Goal: Transaction & Acquisition: Book appointment/travel/reservation

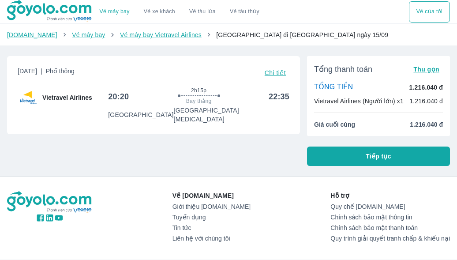
click at [349, 155] on button "Tiếp tục" at bounding box center [378, 155] width 143 height 19
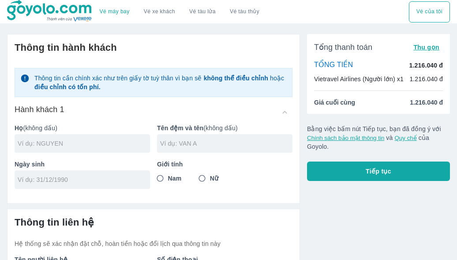
click at [36, 142] on input "text" at bounding box center [84, 143] width 132 height 9
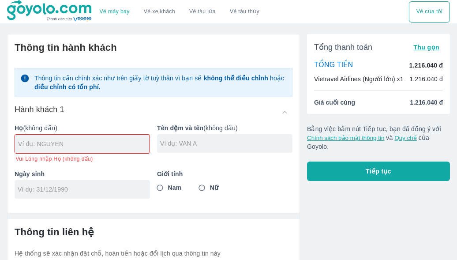
click at [57, 164] on div "Ngày sinh" at bounding box center [78, 180] width 142 height 36
click at [66, 177] on p "Ngày sinh" at bounding box center [82, 173] width 135 height 9
click at [74, 184] on div at bounding box center [82, 189] width 135 height 19
click at [74, 148] on input "text" at bounding box center [83, 143] width 131 height 9
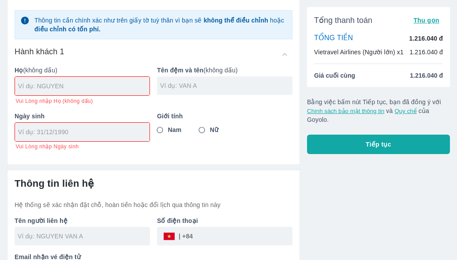
scroll to position [88, 0]
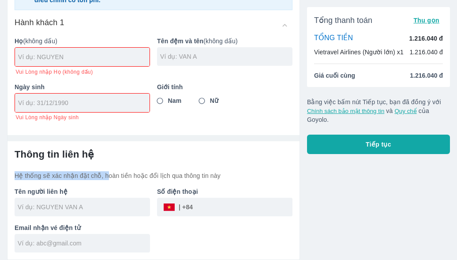
drag, startPoint x: 14, startPoint y: 177, endPoint x: 103, endPoint y: 177, distance: 89.5
click at [103, 177] on div "Thông tin liên hệ Hệ thống sẽ xác nhận đặt chỗ, hoàn tiền hoặc đổi lịch qua thô…" at bounding box center [153, 200] width 292 height 118
click at [103, 177] on p "Hệ thống sẽ xác nhận đặt chỗ, hoàn tiền hoặc đổi lịch qua thông tin này" at bounding box center [154, 175] width 278 height 9
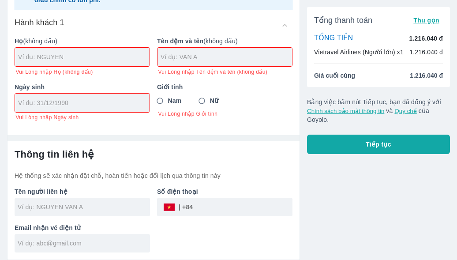
click at [78, 178] on p "Hệ thống sẽ xác nhận đặt chỗ, hoàn tiền hoặc đổi lịch qua thông tin này" at bounding box center [154, 175] width 278 height 9
click at [108, 178] on p "Hệ thống sẽ xác nhận đặt chỗ, hoàn tiền hoặc đổi lịch qua thông tin này" at bounding box center [154, 175] width 278 height 9
click at [109, 178] on p "Hệ thống sẽ xác nhận đặt chỗ, hoàn tiền hoặc đổi lịch qua thông tin này" at bounding box center [154, 175] width 278 height 9
drag, startPoint x: 104, startPoint y: 178, endPoint x: 212, endPoint y: 172, distance: 107.3
click at [212, 172] on p "Hệ thống sẽ xác nhận đặt chỗ, hoàn tiền hoặc đổi lịch qua thông tin này" at bounding box center [154, 175] width 278 height 9
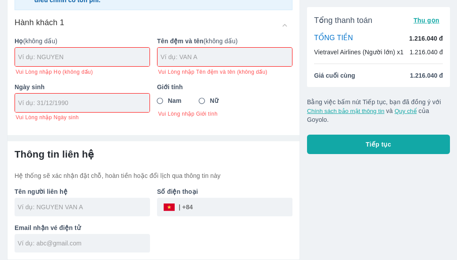
click at [212, 172] on p "Hệ thống sẽ xác nhận đặt chỗ, hoàn tiền hoặc đổi lịch qua thông tin này" at bounding box center [154, 175] width 278 height 9
click at [103, 199] on div at bounding box center [82, 206] width 135 height 19
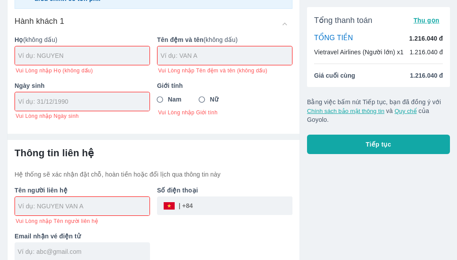
scroll to position [98, 0]
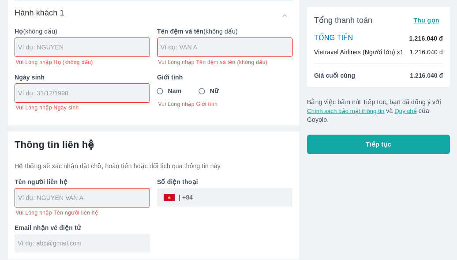
click at [71, 228] on b "Email nhận vé điện tử" at bounding box center [48, 227] width 66 height 7
click at [71, 232] on div "Email nhận vé điện tử" at bounding box center [78, 234] width 142 height 36
click at [79, 238] on div at bounding box center [77, 242] width 8 height 8
click at [83, 242] on input "text" at bounding box center [84, 242] width 132 height 9
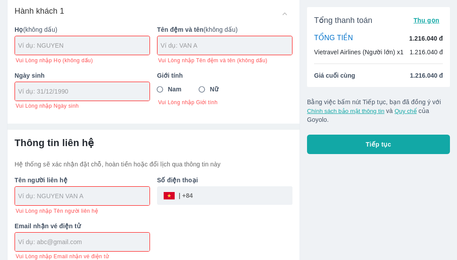
click at [76, 200] on input "text" at bounding box center [83, 195] width 131 height 9
click at [193, 208] on div "Số điện thoại ​" at bounding box center [221, 191] width 142 height 46
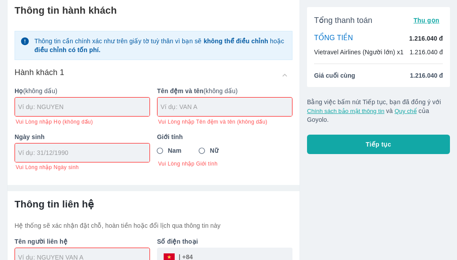
scroll to position [0, 0]
